Goal: Task Accomplishment & Management: Use online tool/utility

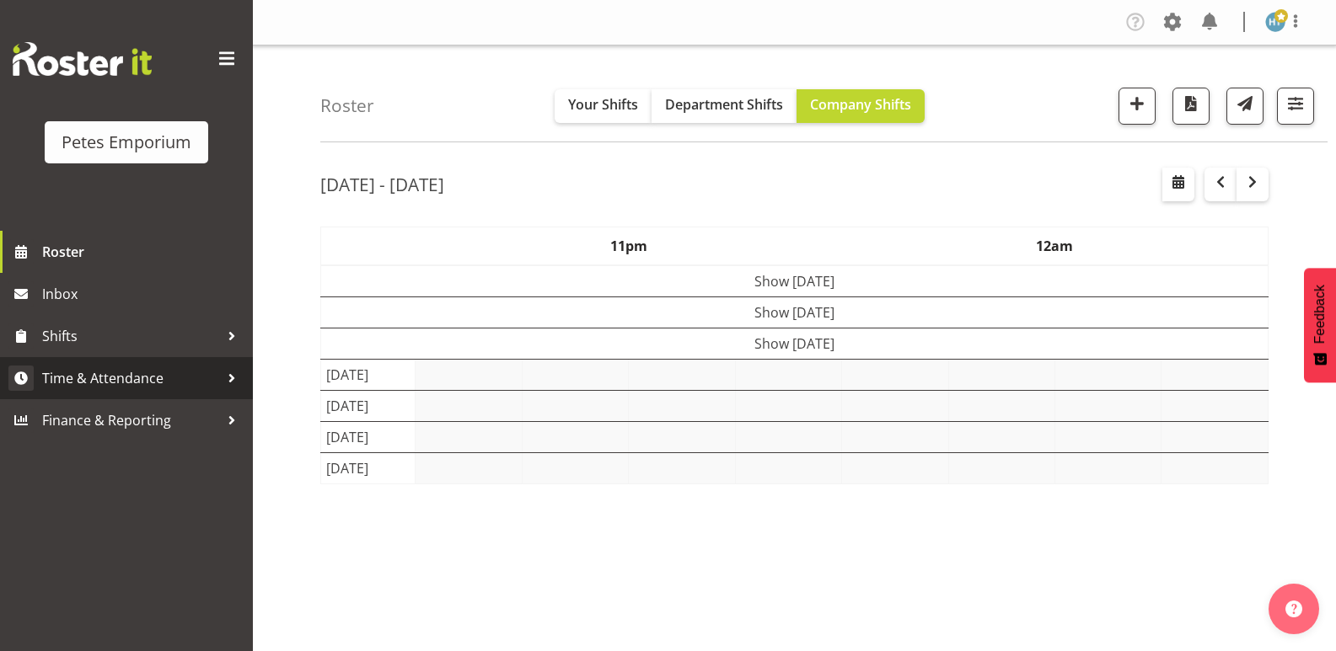
click at [134, 375] on span "Time & Attendance" at bounding box center [130, 378] width 177 height 25
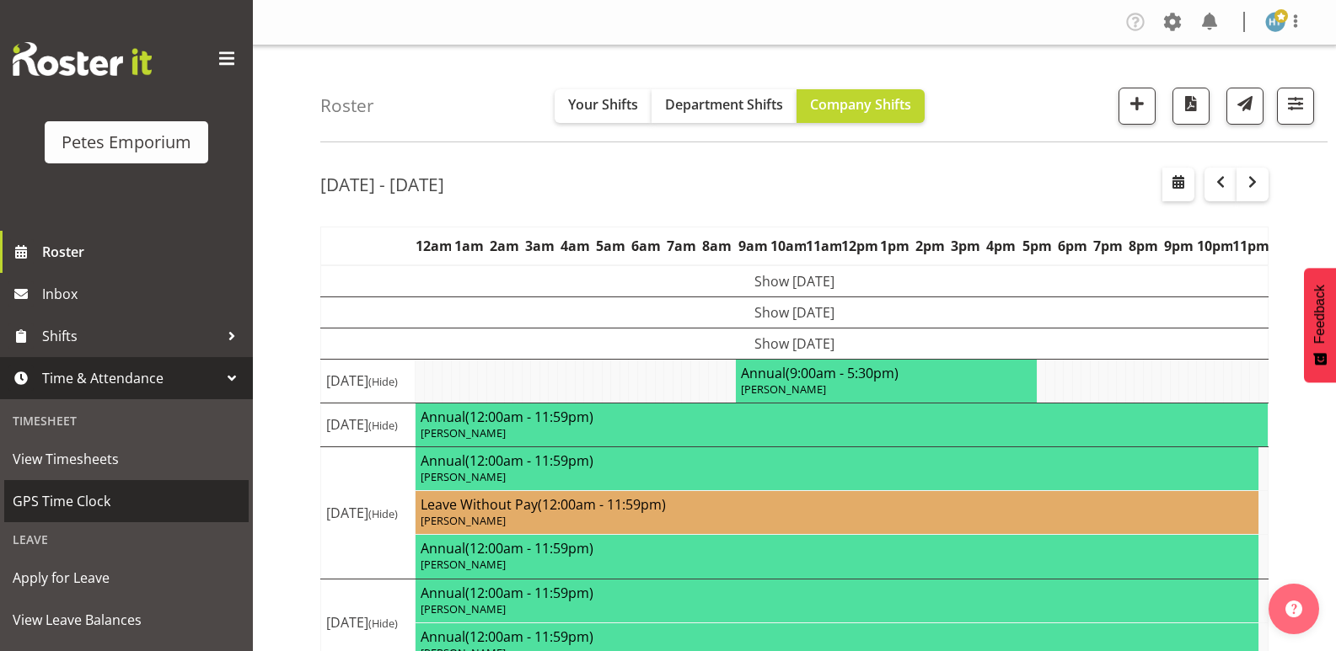
click at [93, 502] on span "GPS Time Clock" at bounding box center [127, 501] width 228 height 25
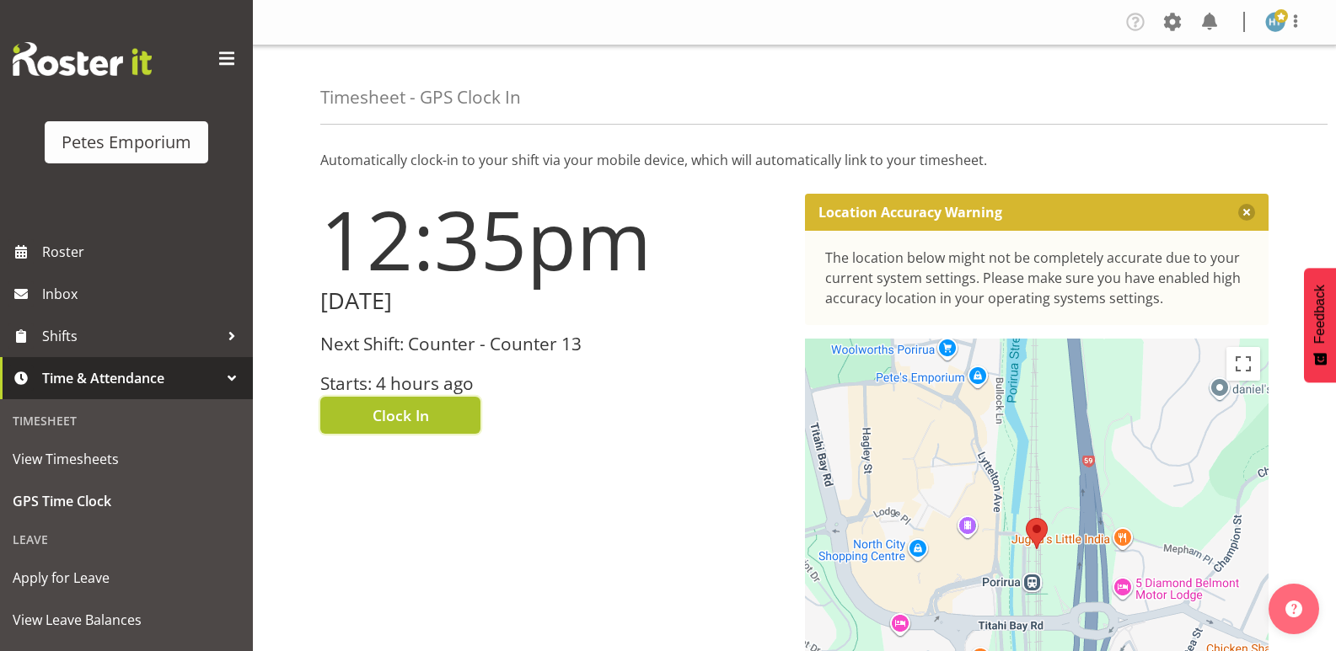
click at [427, 410] on span "Clock In" at bounding box center [400, 416] width 56 height 22
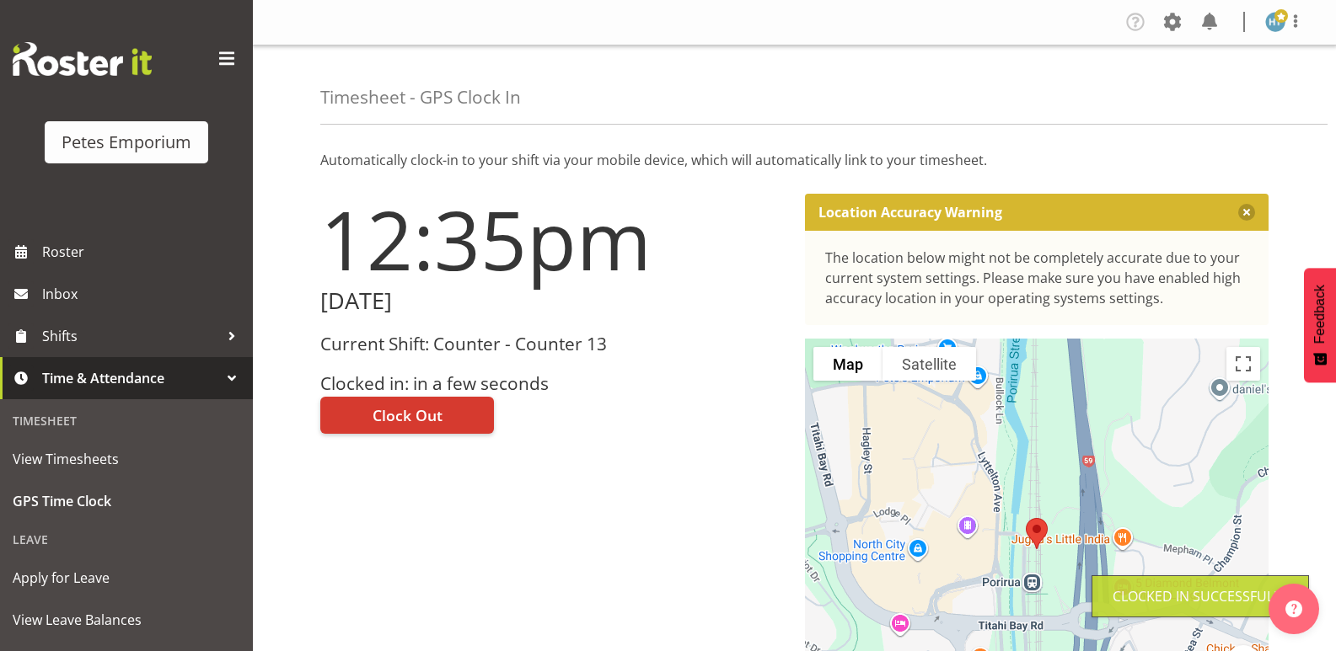
click at [1282, 30] on figure at bounding box center [1275, 22] width 20 height 20
click at [1192, 91] on link "Log Out" at bounding box center [1225, 88] width 162 height 30
